Goal: Task Accomplishment & Management: Manage account settings

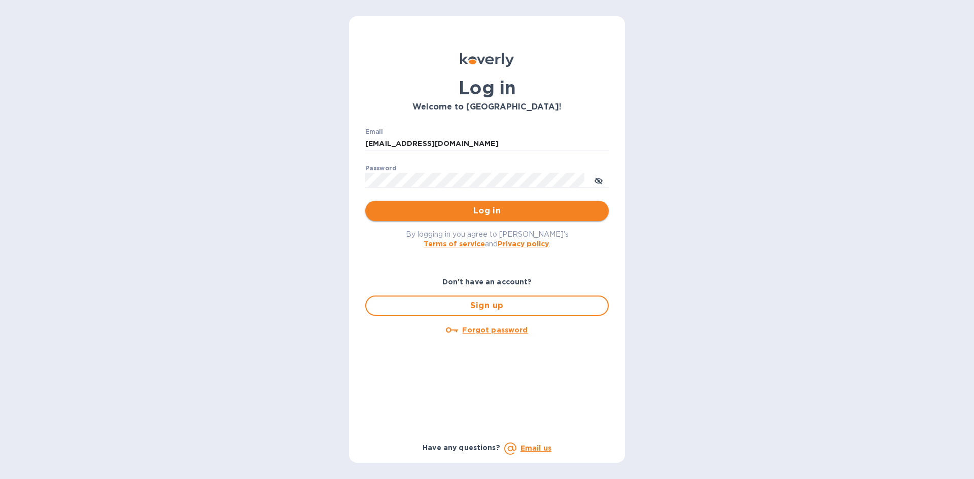
click at [431, 219] on button "Log in" at bounding box center [487, 211] width 244 height 20
type input "office@currentmechanics.com"
type input "[EMAIL_ADDRESS][DOMAIN_NAME]"
click at [561, 208] on span "Log in" at bounding box center [486, 211] width 227 height 12
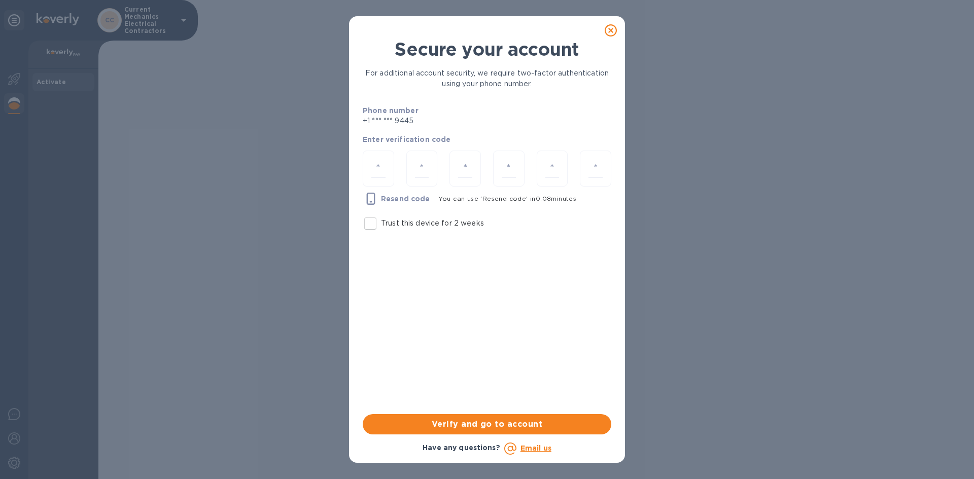
click at [370, 224] on input "Trust this device for 2 weeks" at bounding box center [370, 223] width 21 height 21
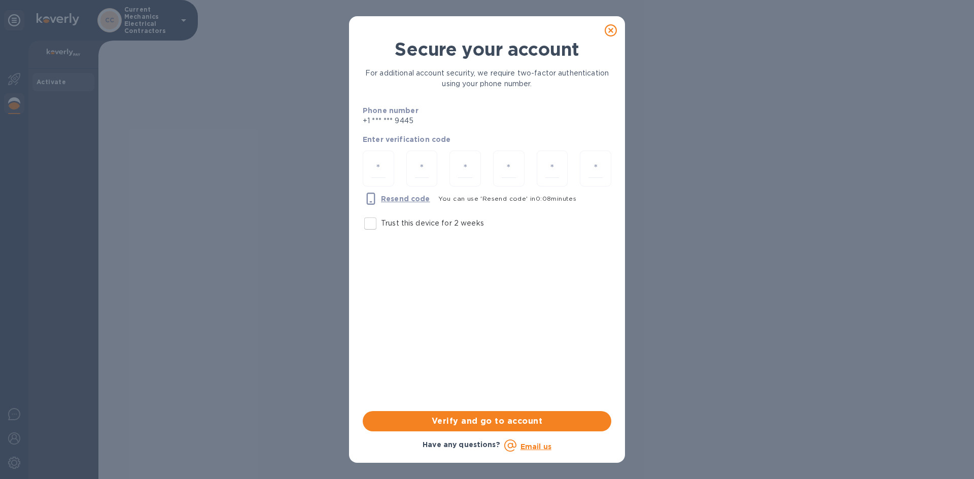
checkbox input "true"
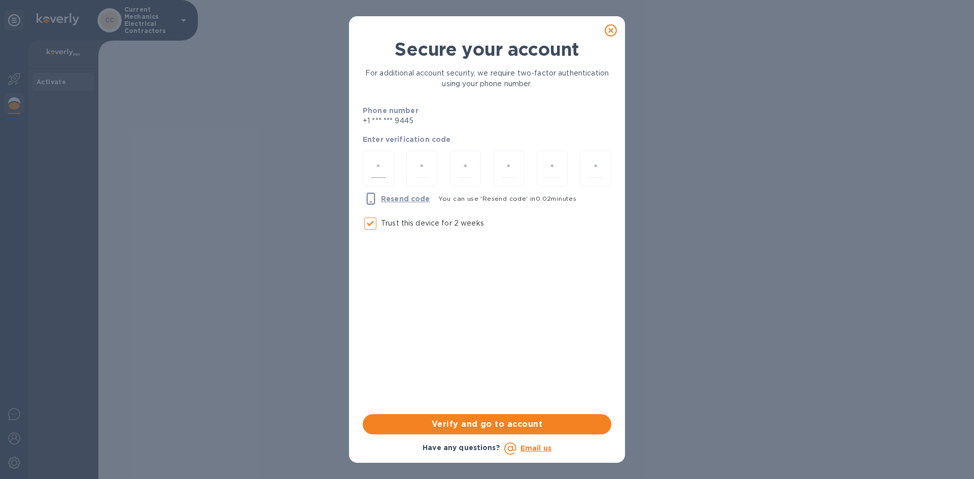
click at [378, 164] on input "number" at bounding box center [378, 168] width 14 height 19
type input "2"
type input "5"
type input "8"
type input "0"
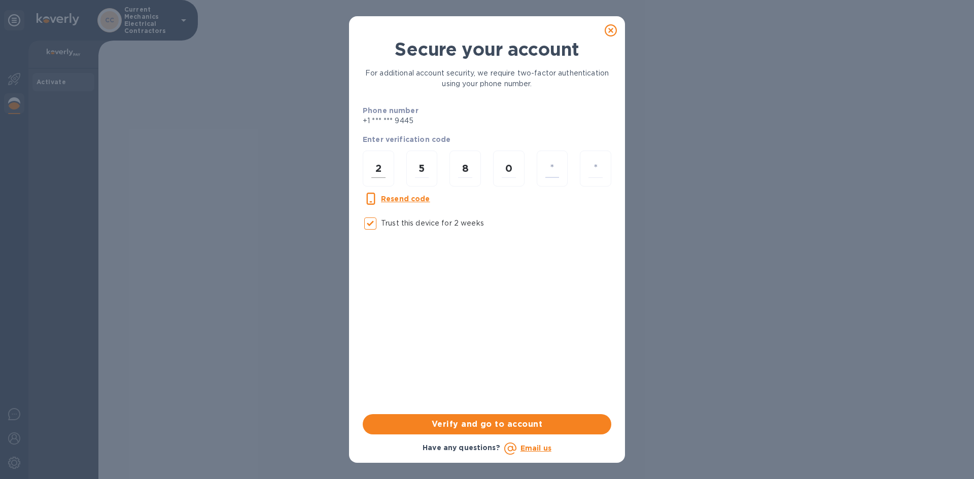
type input "4"
type input "8"
